Goal: Task Accomplishment & Management: Manage account settings

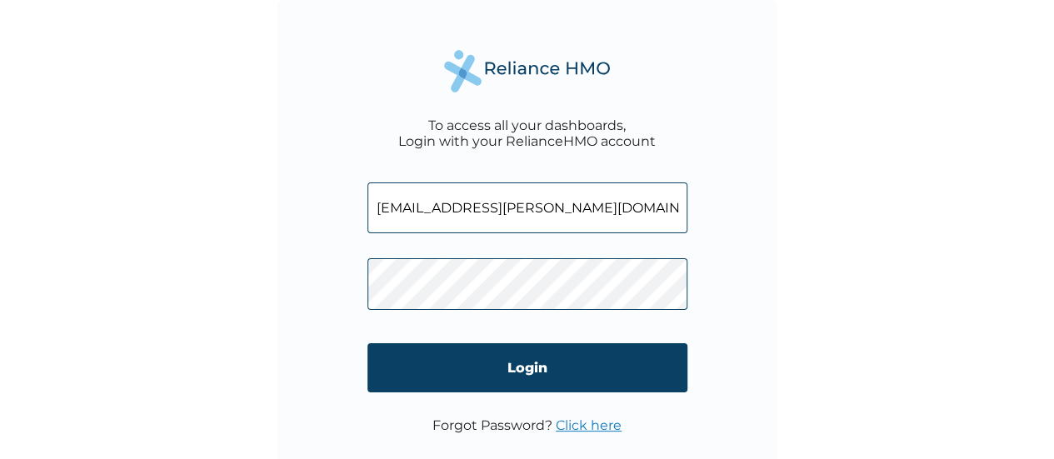
type input "[EMAIL_ADDRESS][PERSON_NAME][DOMAIN_NAME]"
click at [571, 426] on link "Click here" at bounding box center [589, 425] width 66 height 16
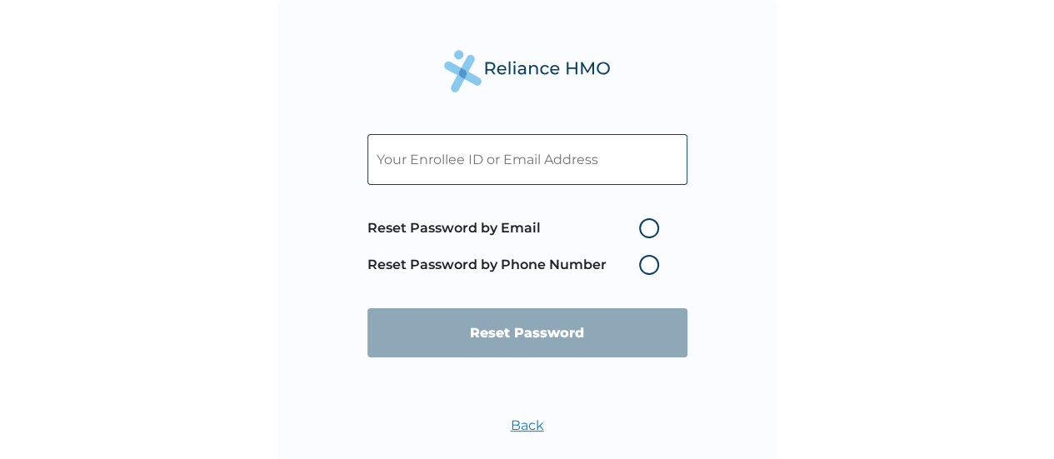
paste input "[EMAIL_ADDRESS][PERSON_NAME][DOMAIN_NAME]"
click at [604, 167] on input "[EMAIL_ADDRESS][PERSON_NAME][DOMAIN_NAME]" at bounding box center [527, 159] width 320 height 51
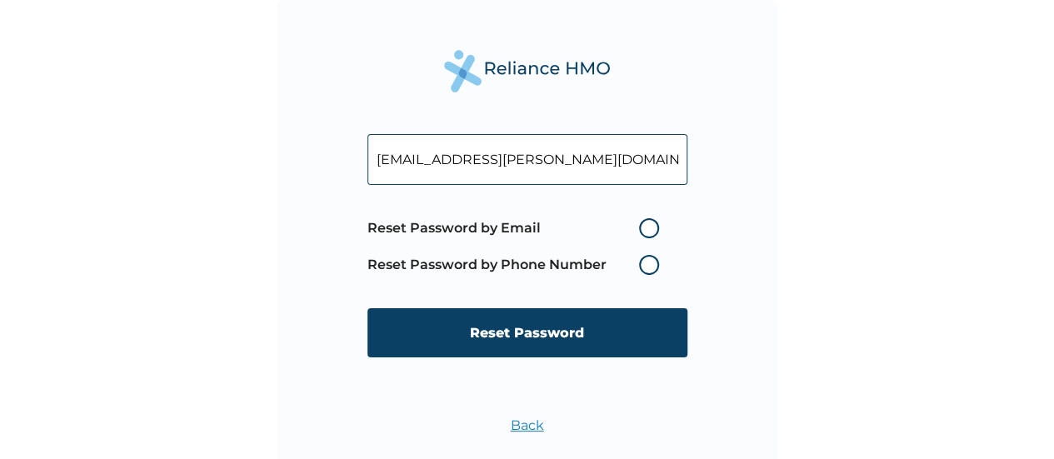
type input "[EMAIL_ADDRESS][PERSON_NAME][DOMAIN_NAME]"
click at [647, 233] on label "Reset Password by Email" at bounding box center [517, 228] width 300 height 20
click at [642, 233] on input "Reset Password by Email" at bounding box center [629, 228] width 27 height 27
radio input "true"
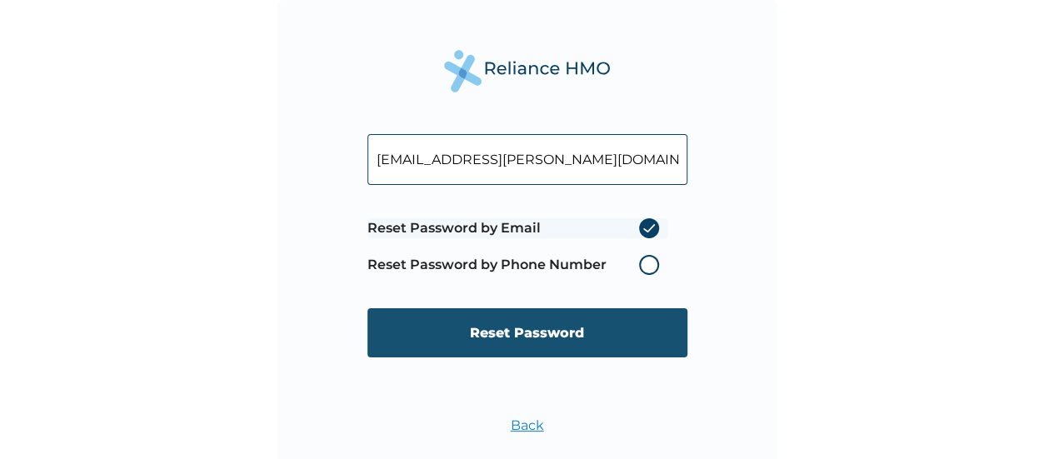
click at [545, 323] on input "Reset Password" at bounding box center [527, 332] width 320 height 49
